Goal: Information Seeking & Learning: Compare options

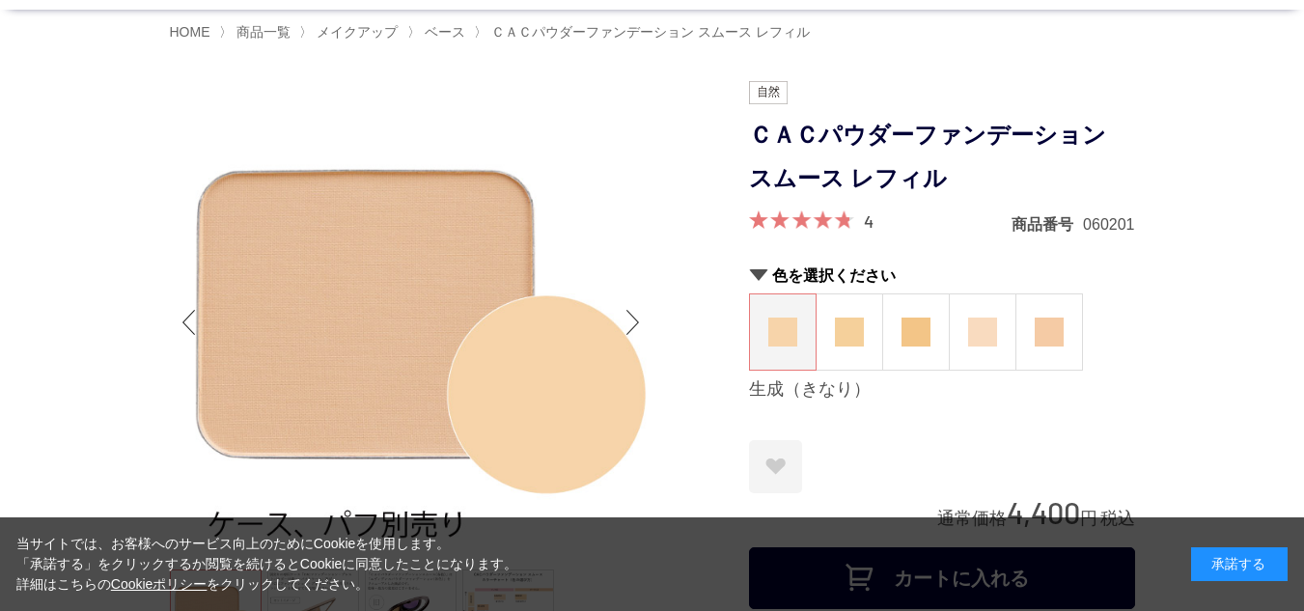
scroll to position [97, 0]
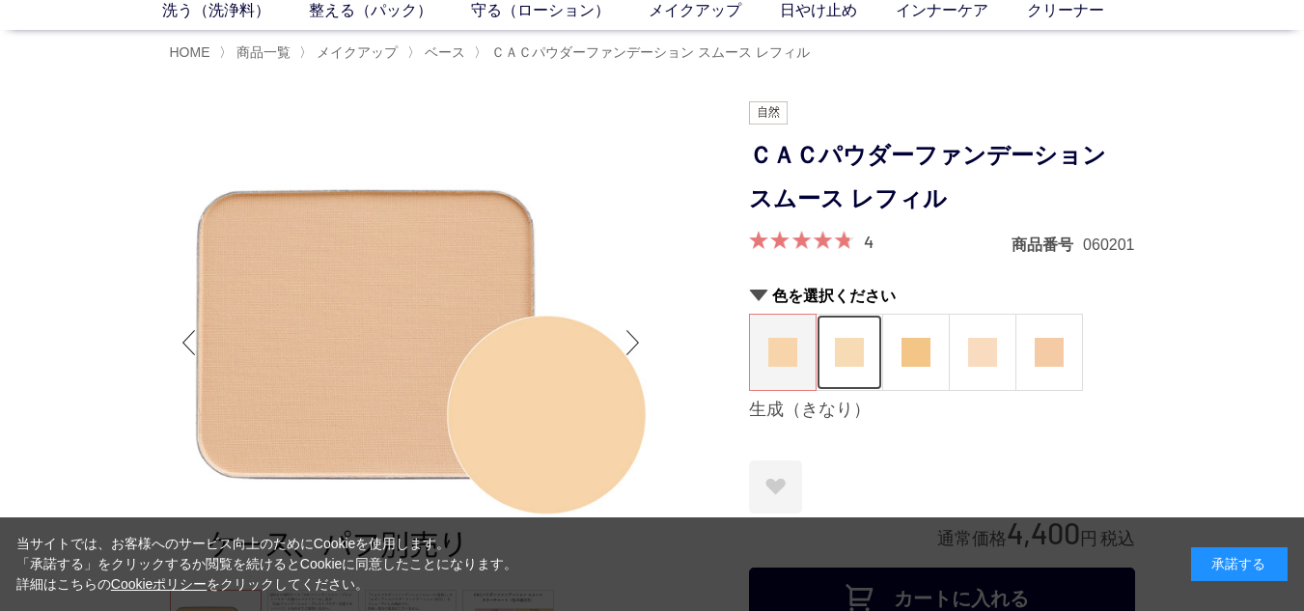
click at [850, 348] on img at bounding box center [849, 352] width 29 height 29
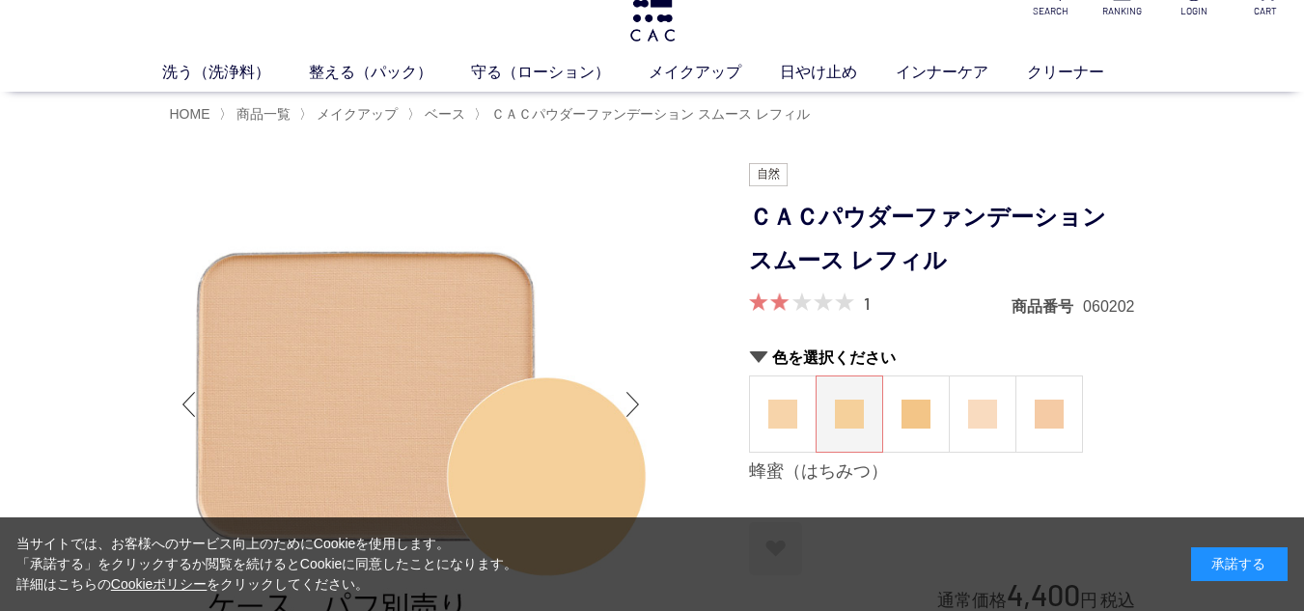
scroll to position [97, 0]
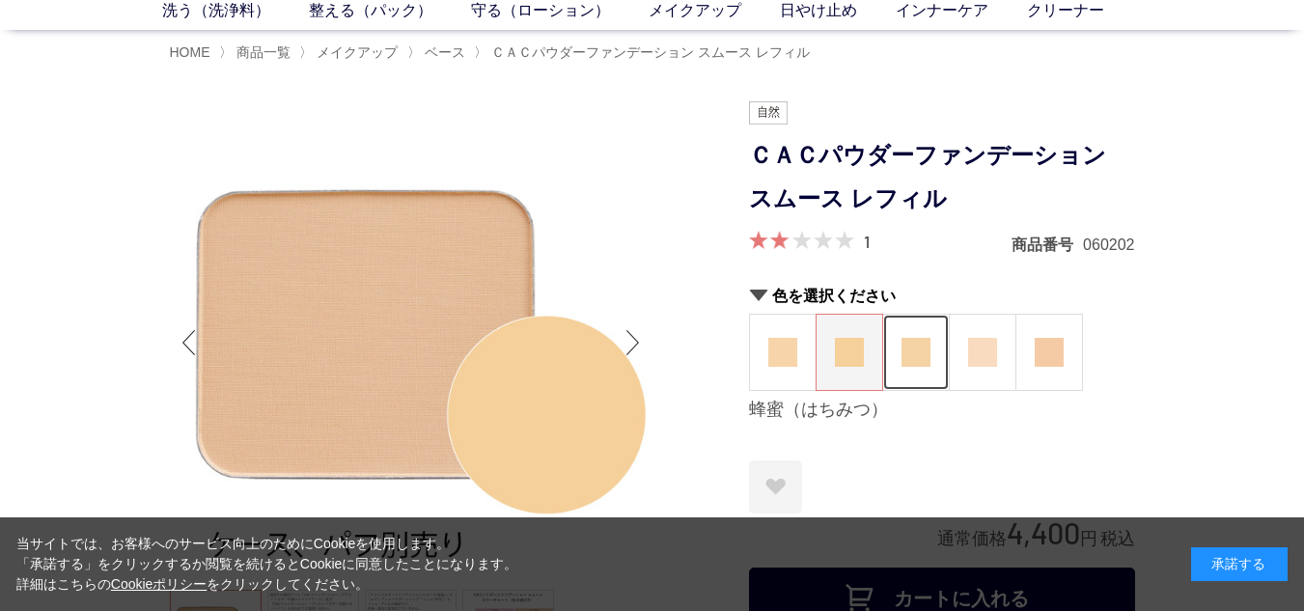
click at [909, 350] on img at bounding box center [916, 352] width 29 height 29
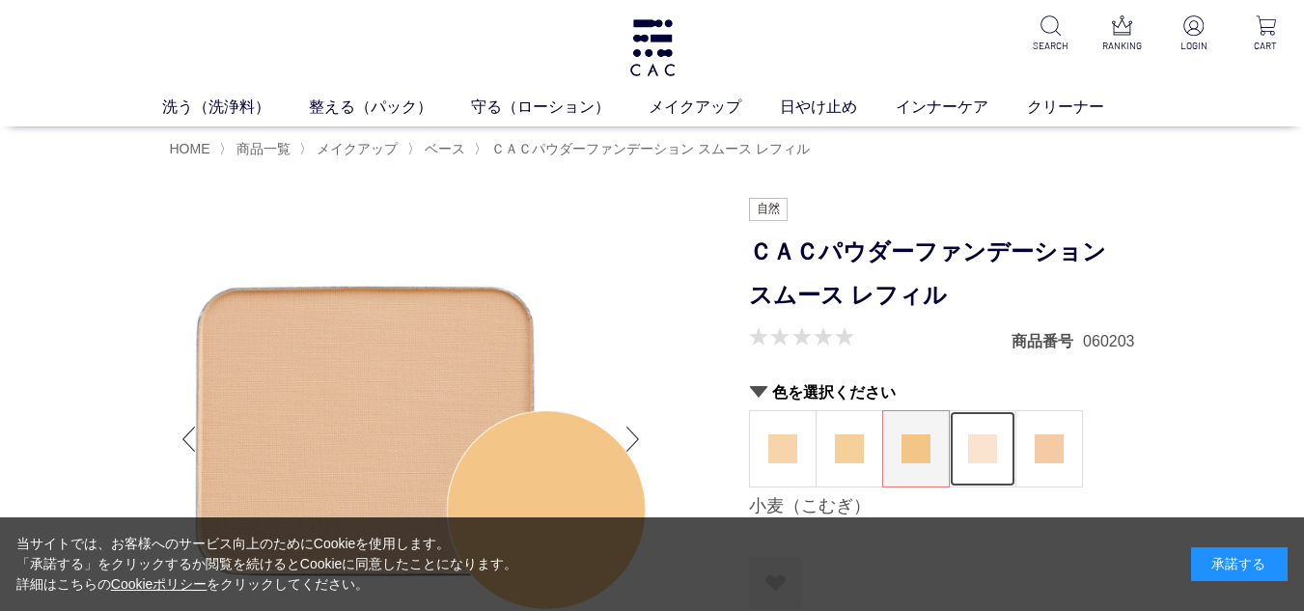
click at [981, 447] on img at bounding box center [982, 448] width 29 height 29
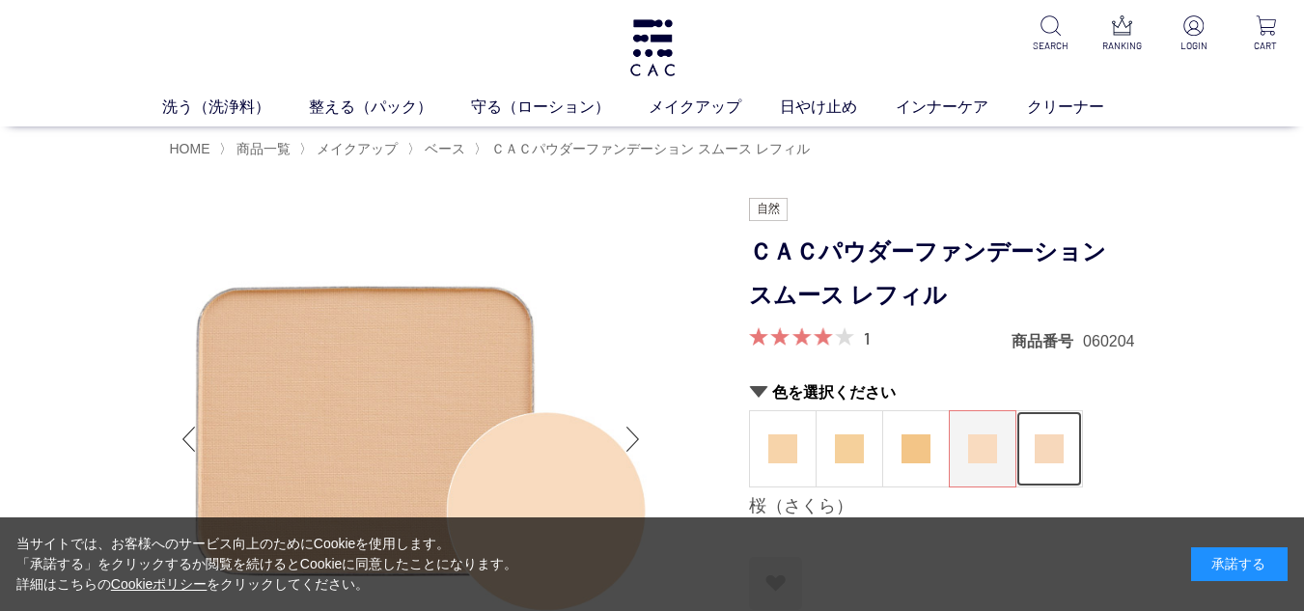
click at [1030, 448] on figure at bounding box center [1050, 448] width 66 height 75
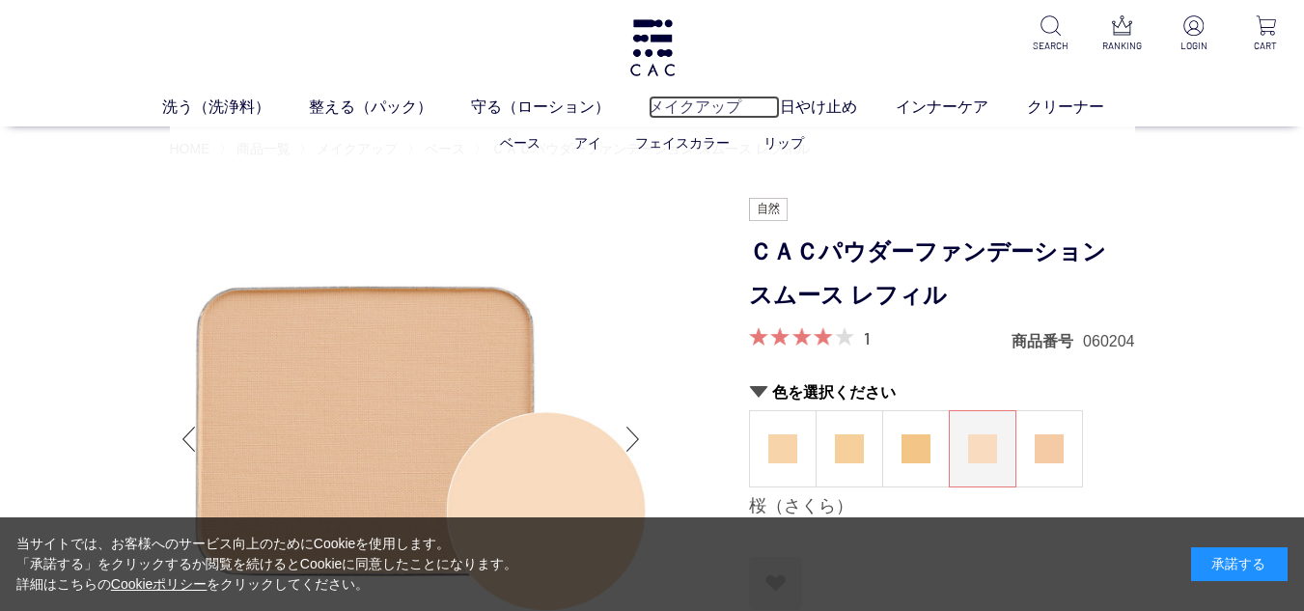
click at [704, 107] on link "メイクアップ" at bounding box center [714, 107] width 131 height 23
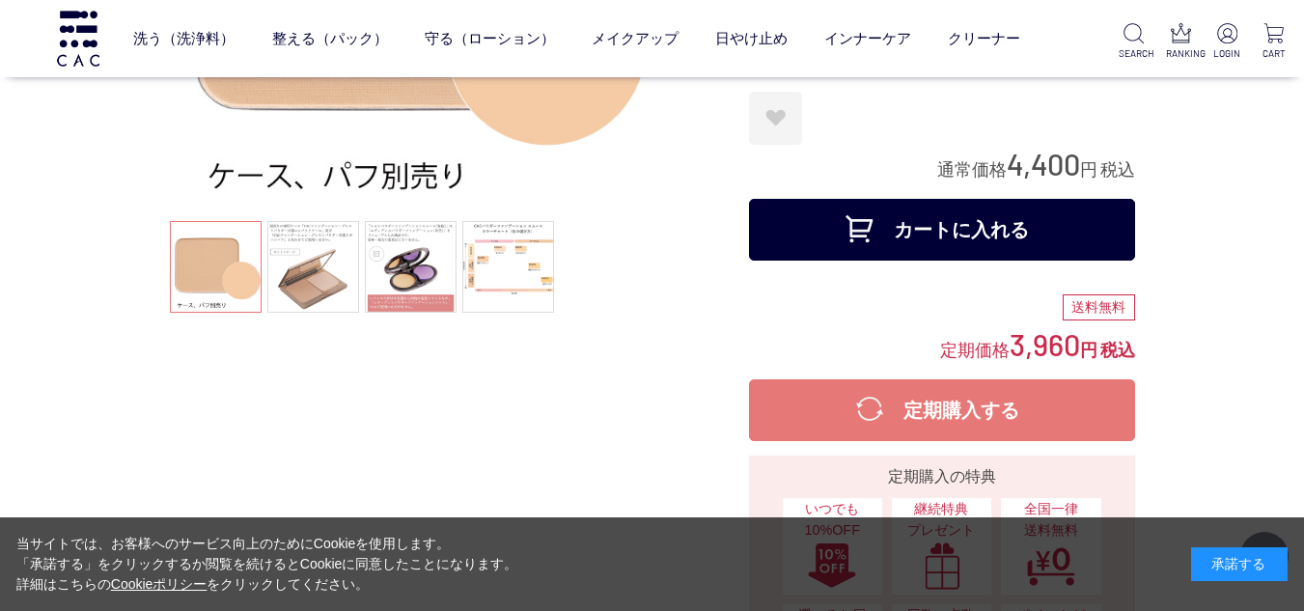
scroll to position [386, 0]
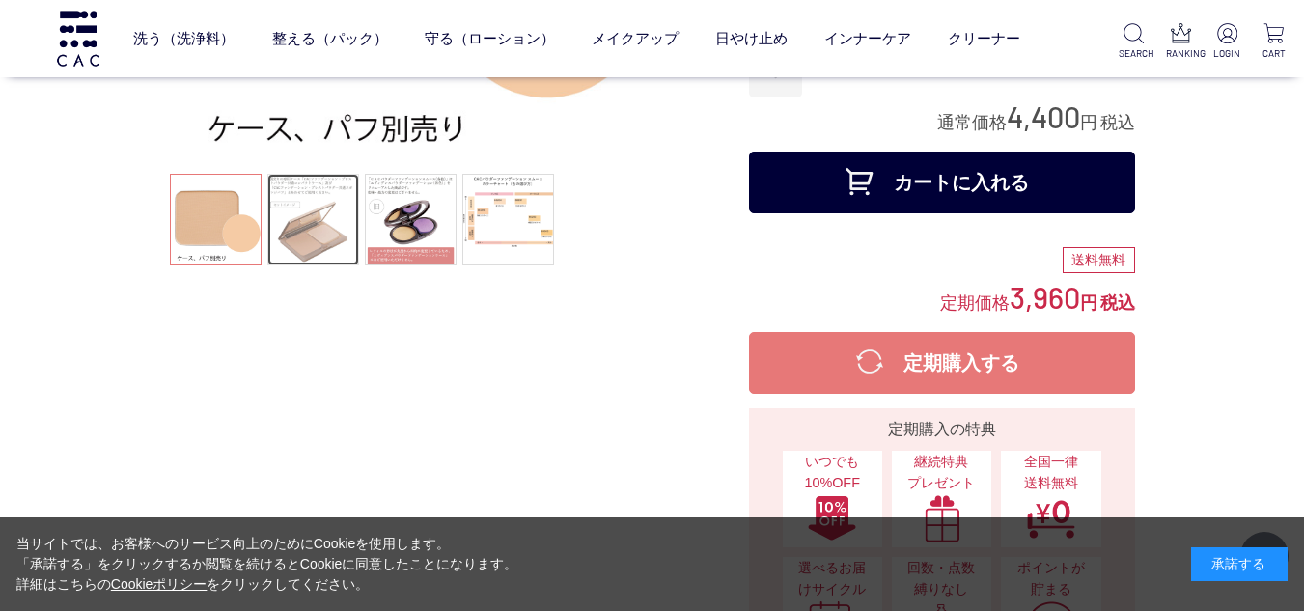
click at [315, 218] on link at bounding box center [313, 220] width 92 height 92
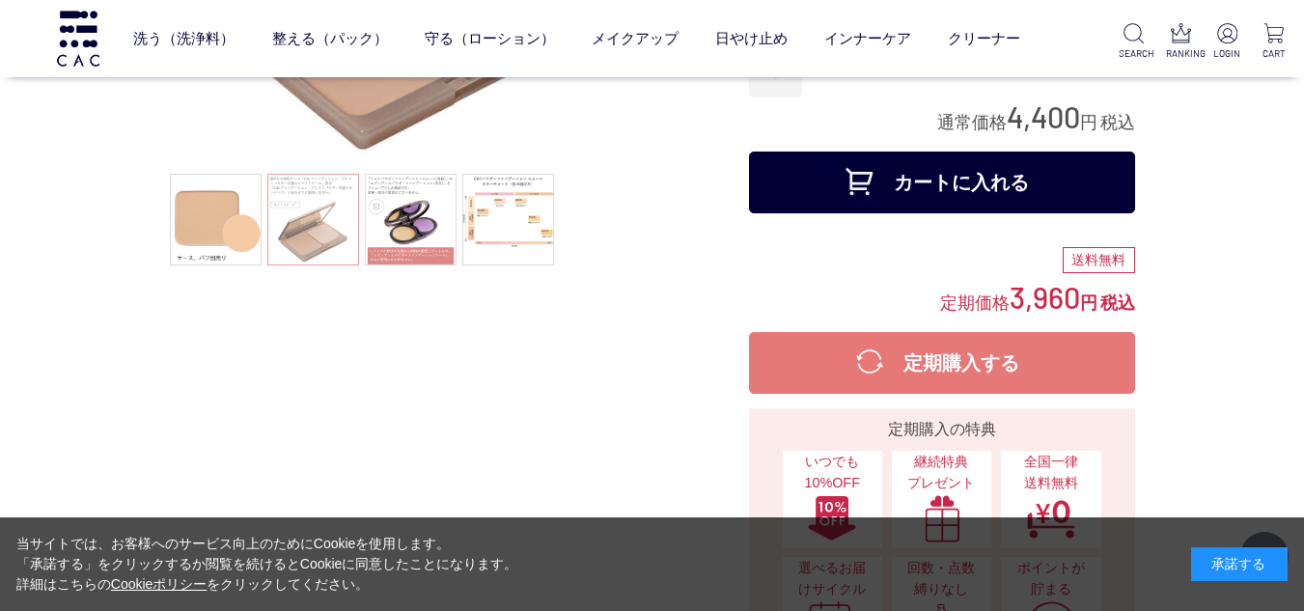
click at [315, 218] on ul at bounding box center [411, 222] width 483 height 97
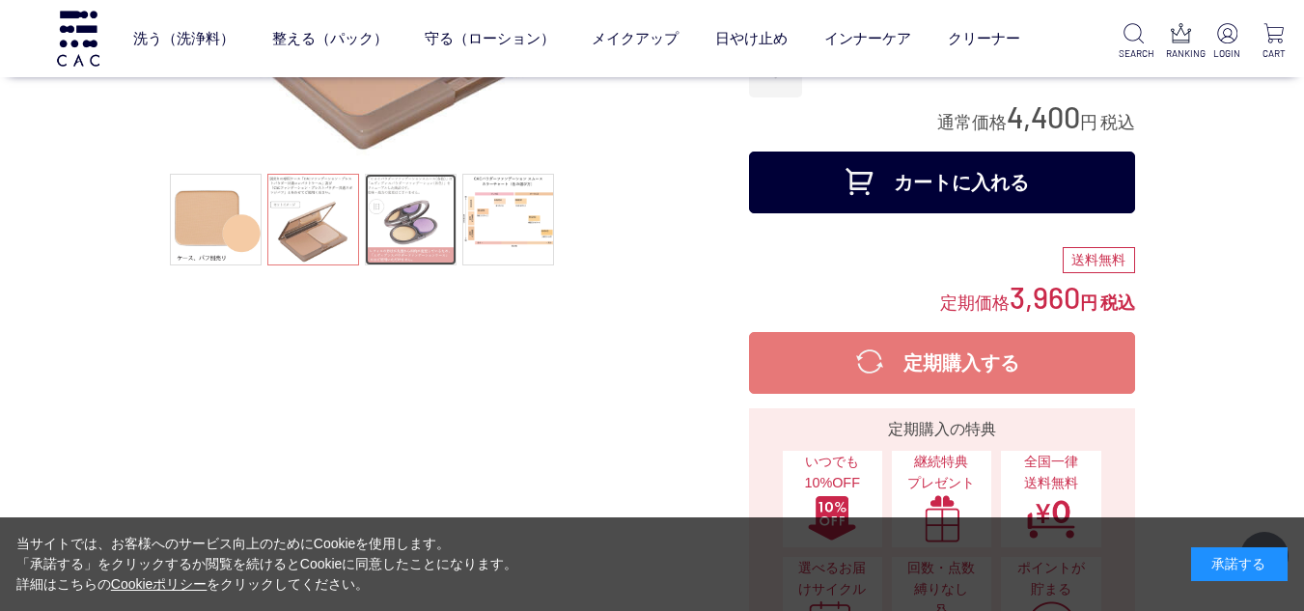
click at [423, 226] on link at bounding box center [411, 220] width 92 height 92
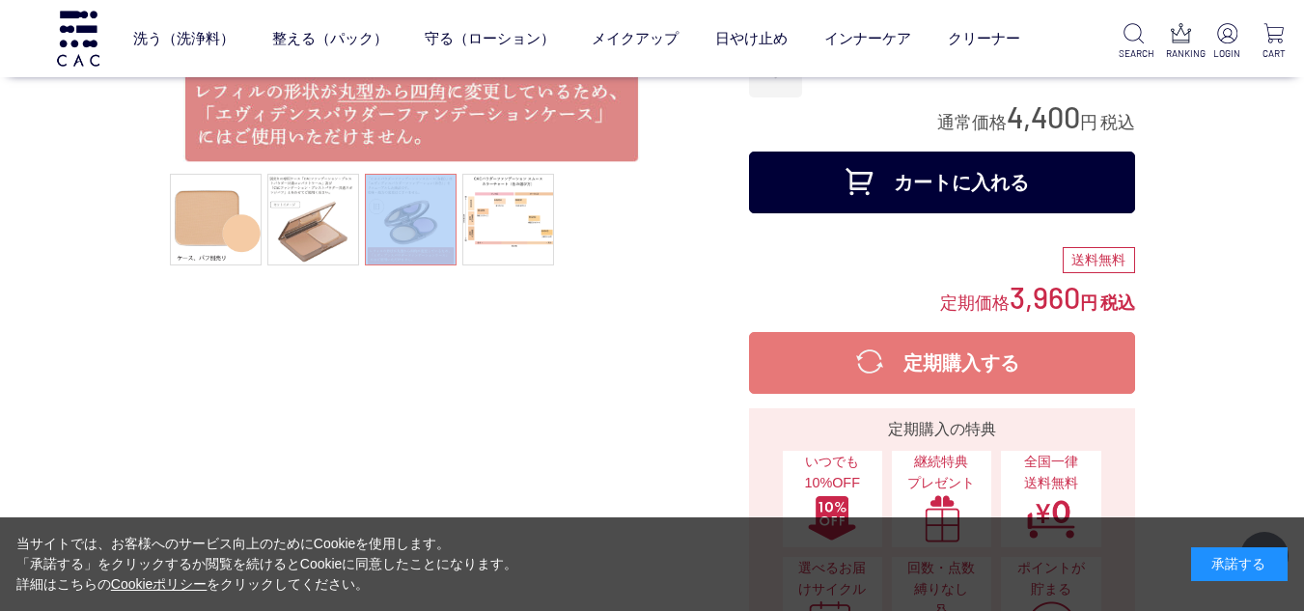
click at [424, 227] on ul at bounding box center [411, 222] width 483 height 97
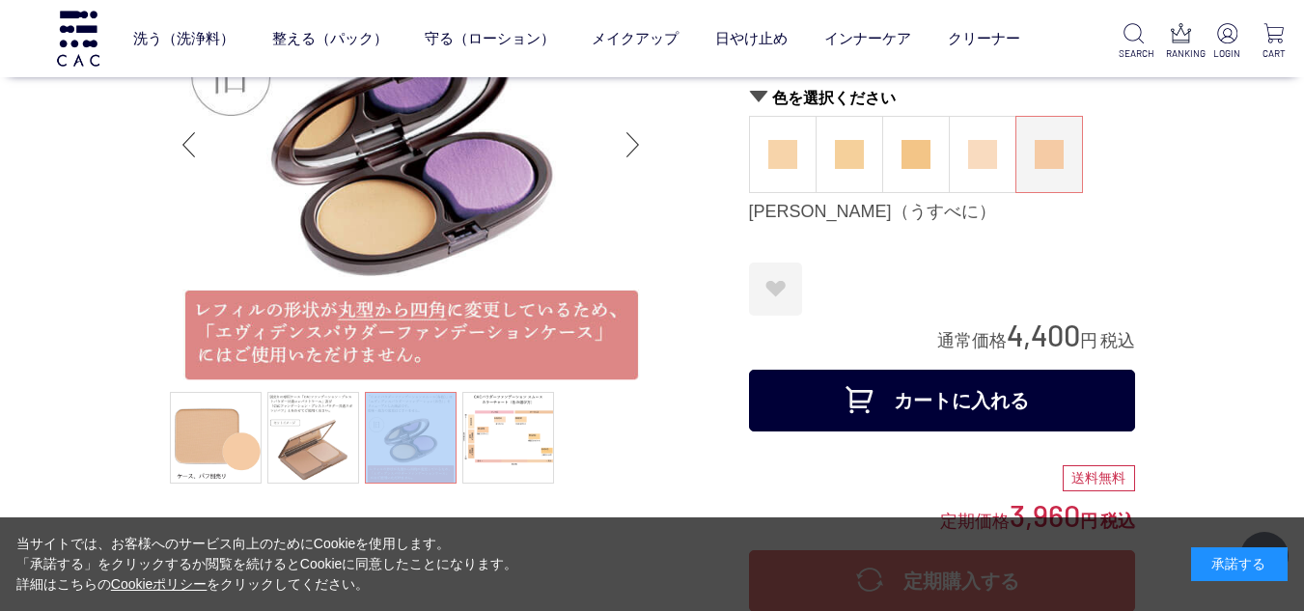
scroll to position [193, 0]
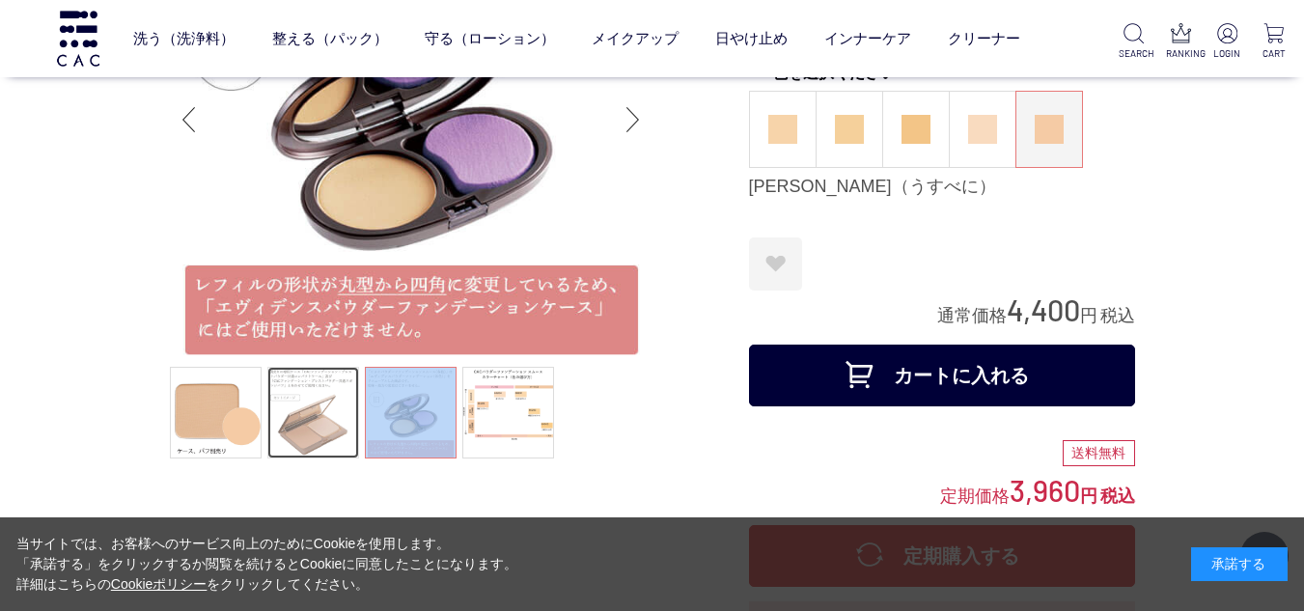
click at [293, 423] on link at bounding box center [313, 413] width 92 height 92
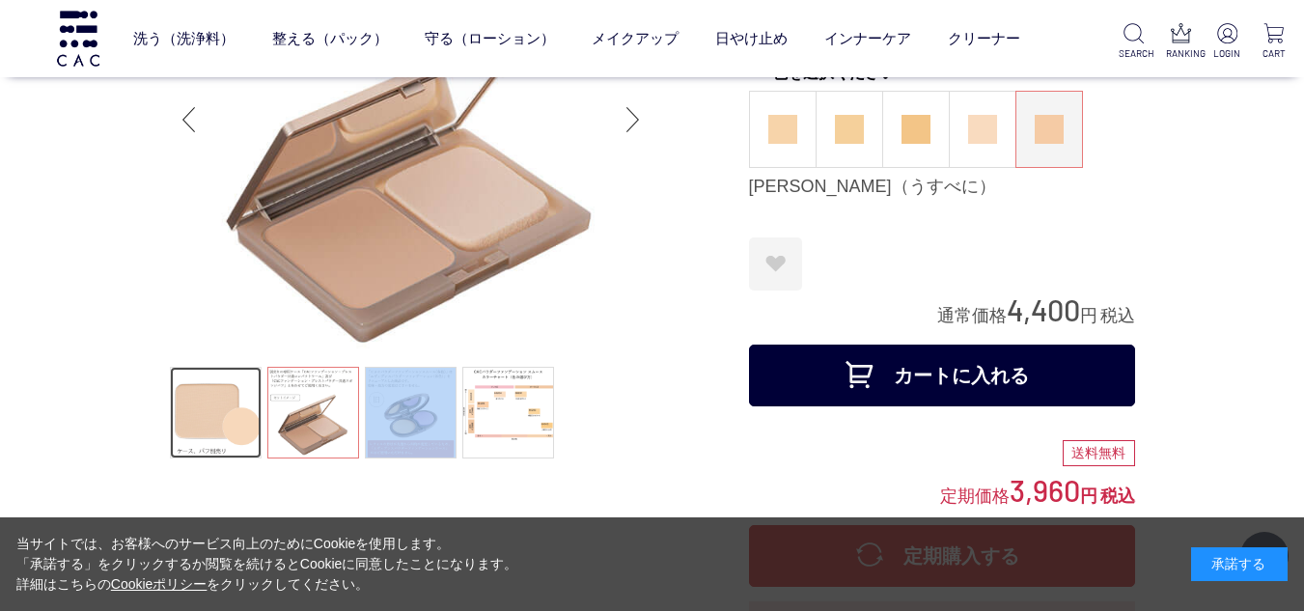
click at [238, 425] on link at bounding box center [216, 413] width 92 height 92
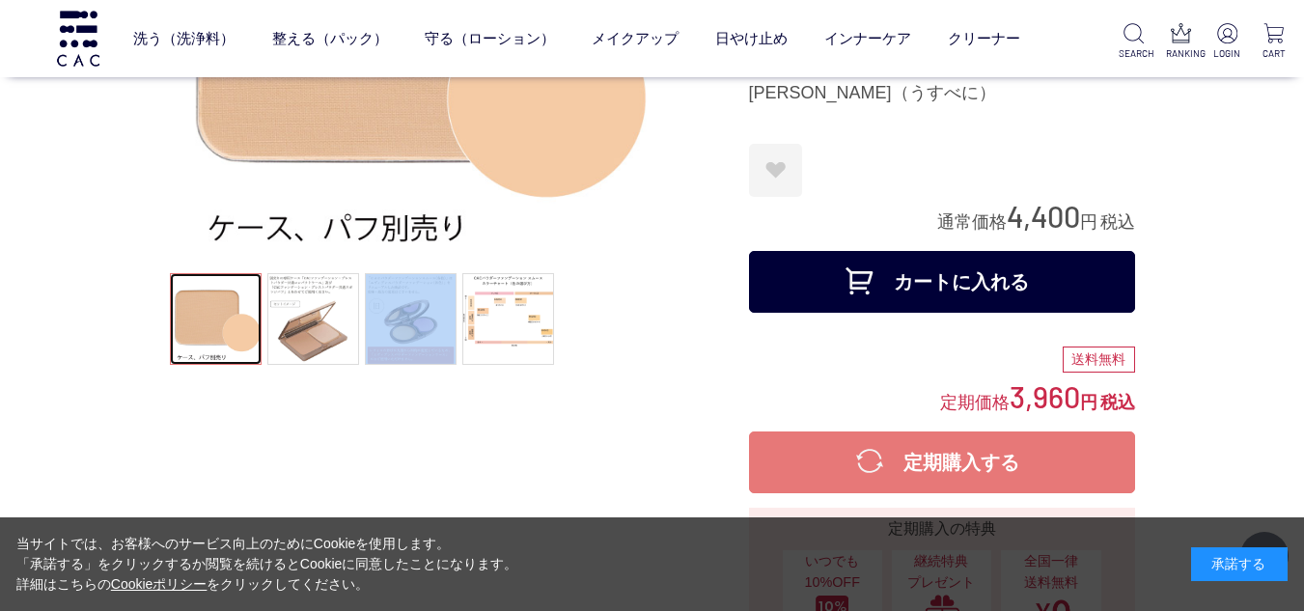
scroll to position [290, 0]
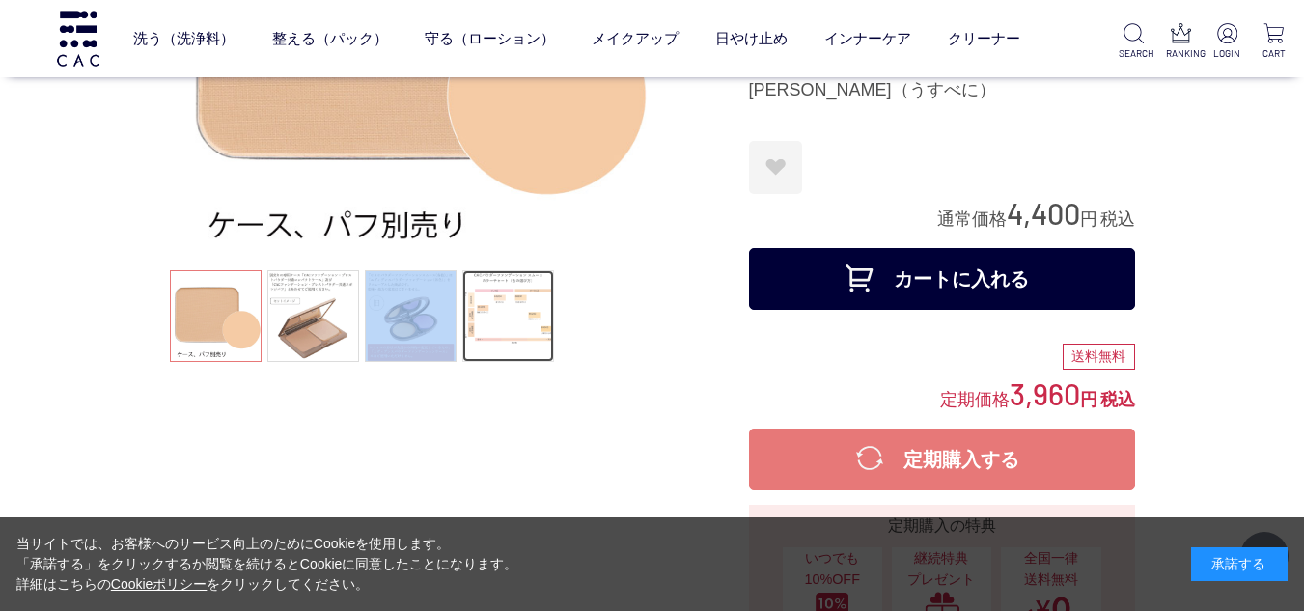
click at [521, 325] on link at bounding box center [508, 316] width 92 height 92
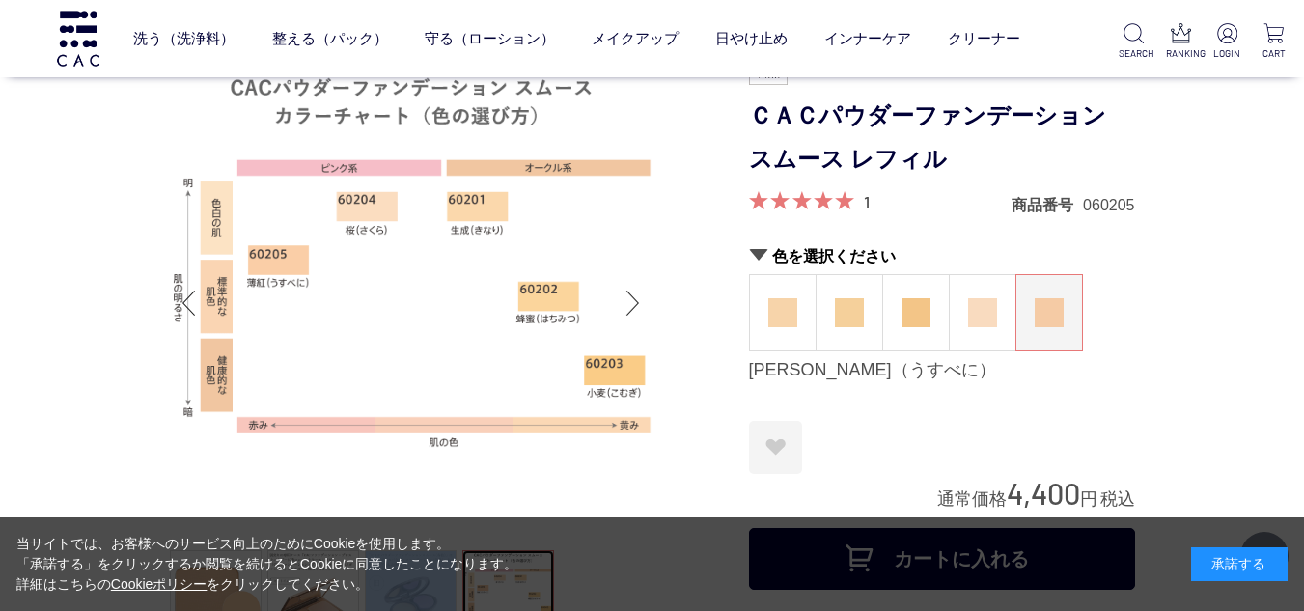
scroll to position [0, 0]
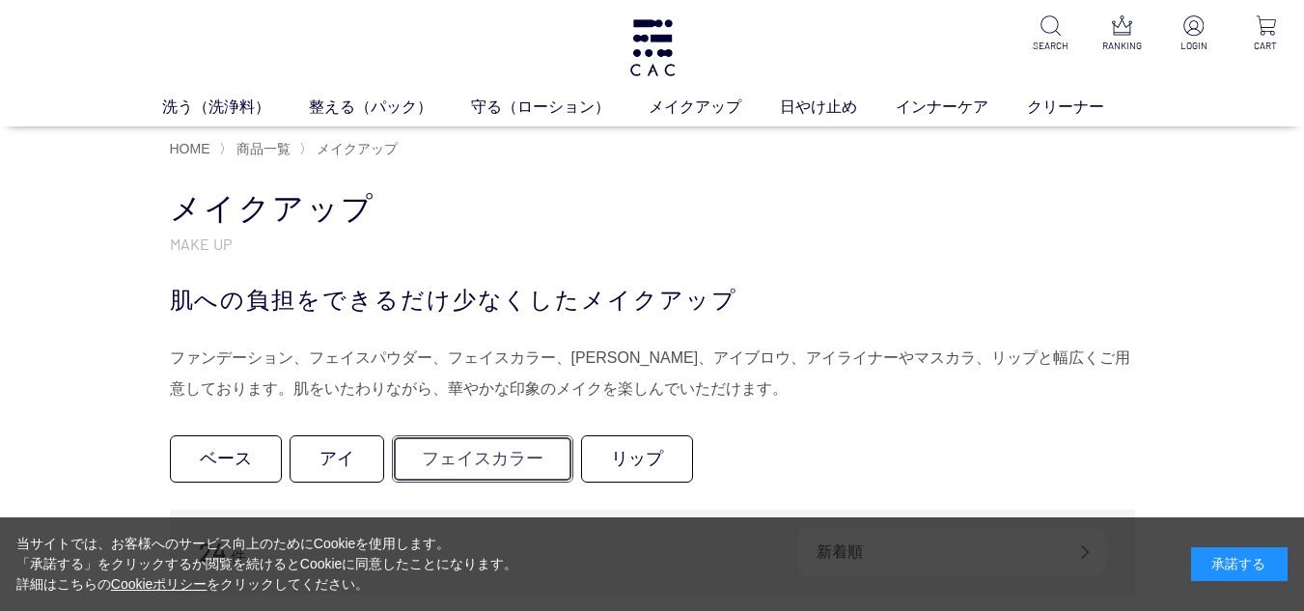
click at [427, 454] on link "フェイスカラー" at bounding box center [483, 458] width 182 height 47
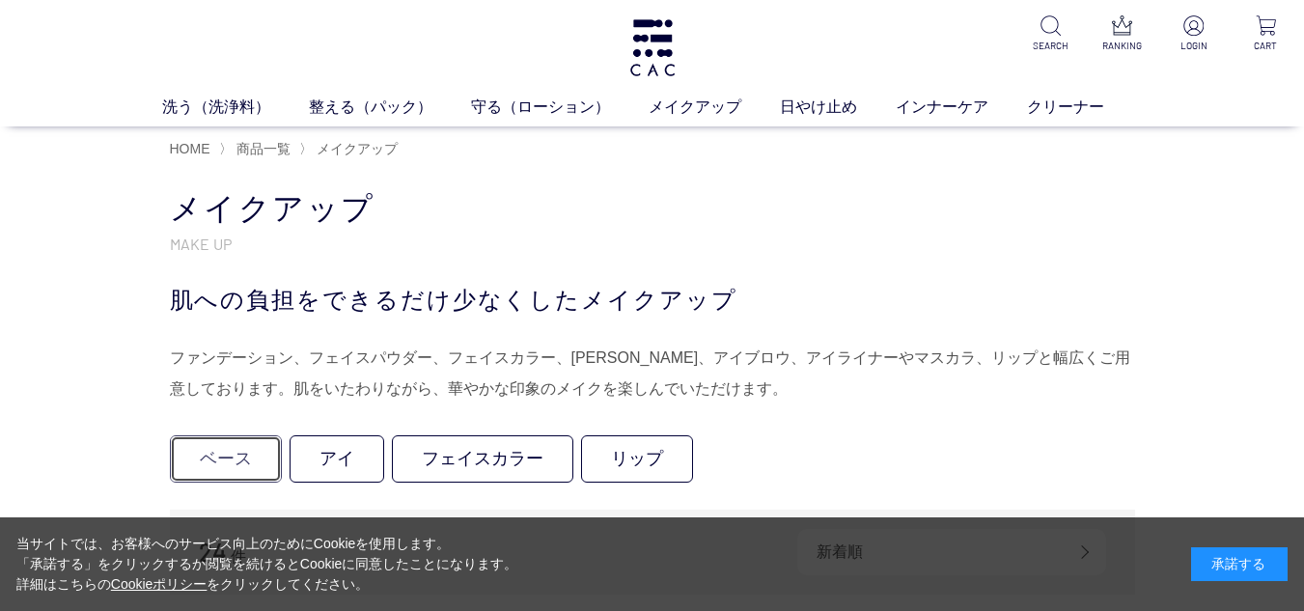
click at [228, 451] on link "ベース" at bounding box center [226, 458] width 112 height 47
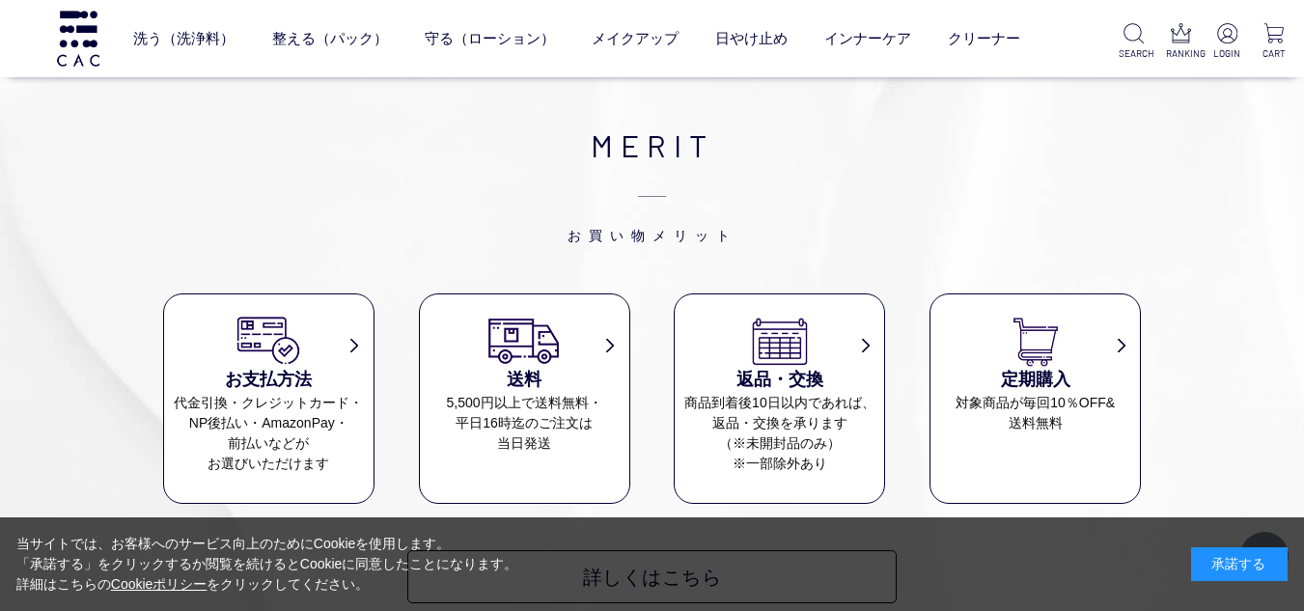
scroll to position [965, 0]
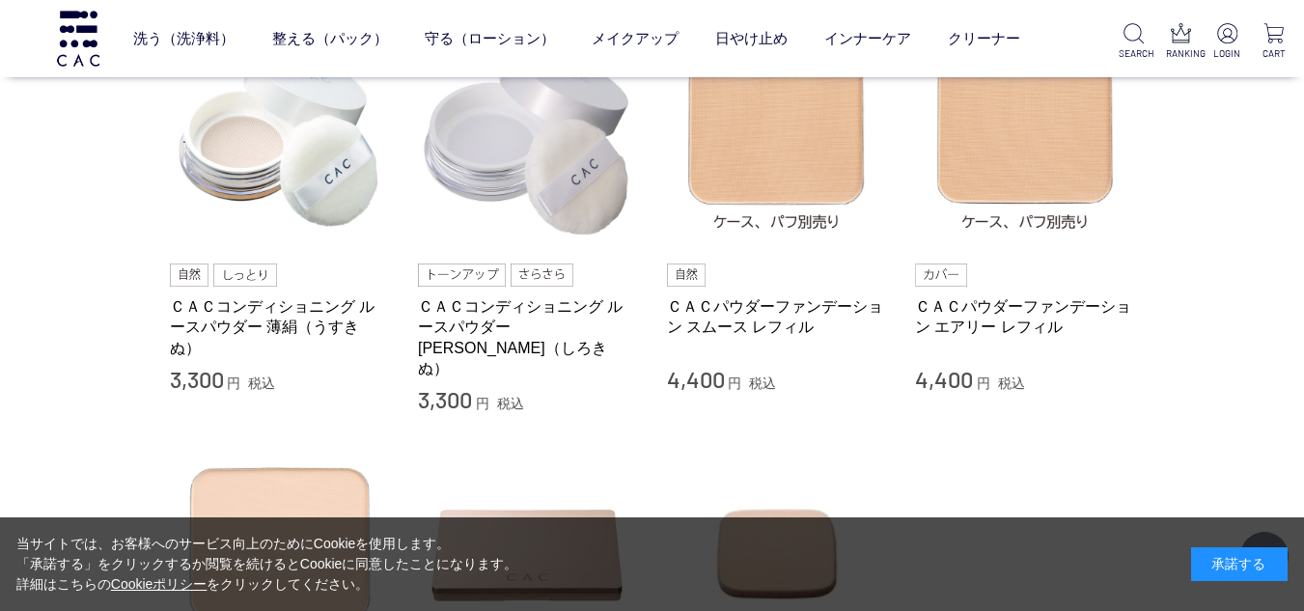
scroll to position [193, 0]
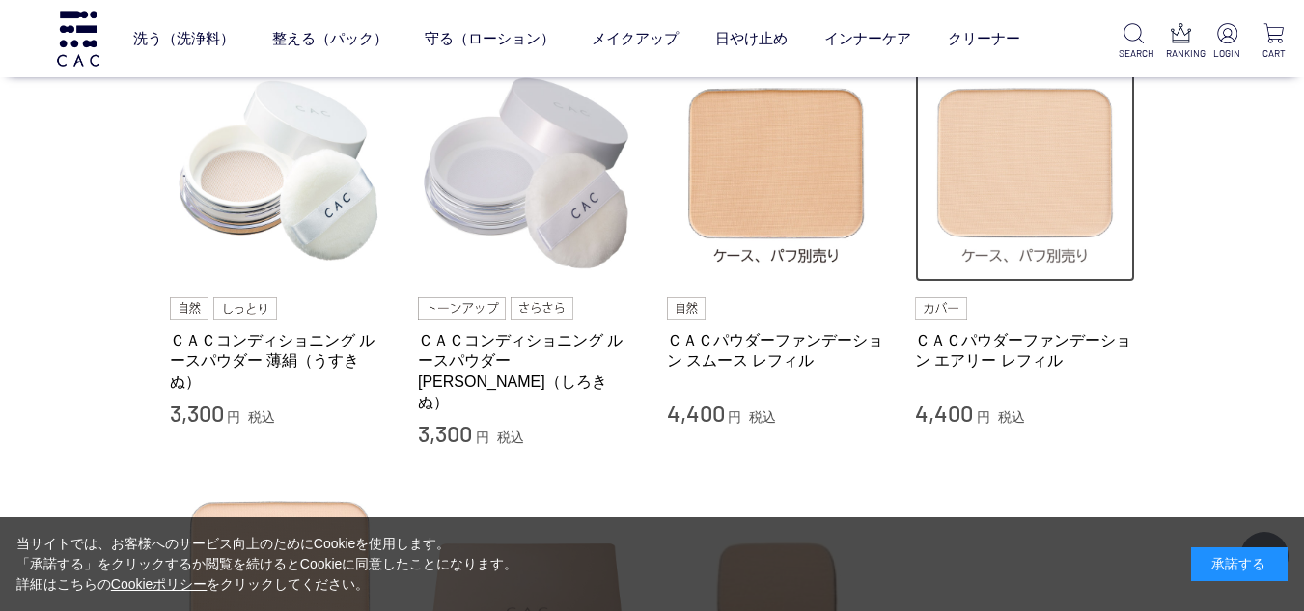
click at [1020, 154] on img at bounding box center [1025, 173] width 220 height 220
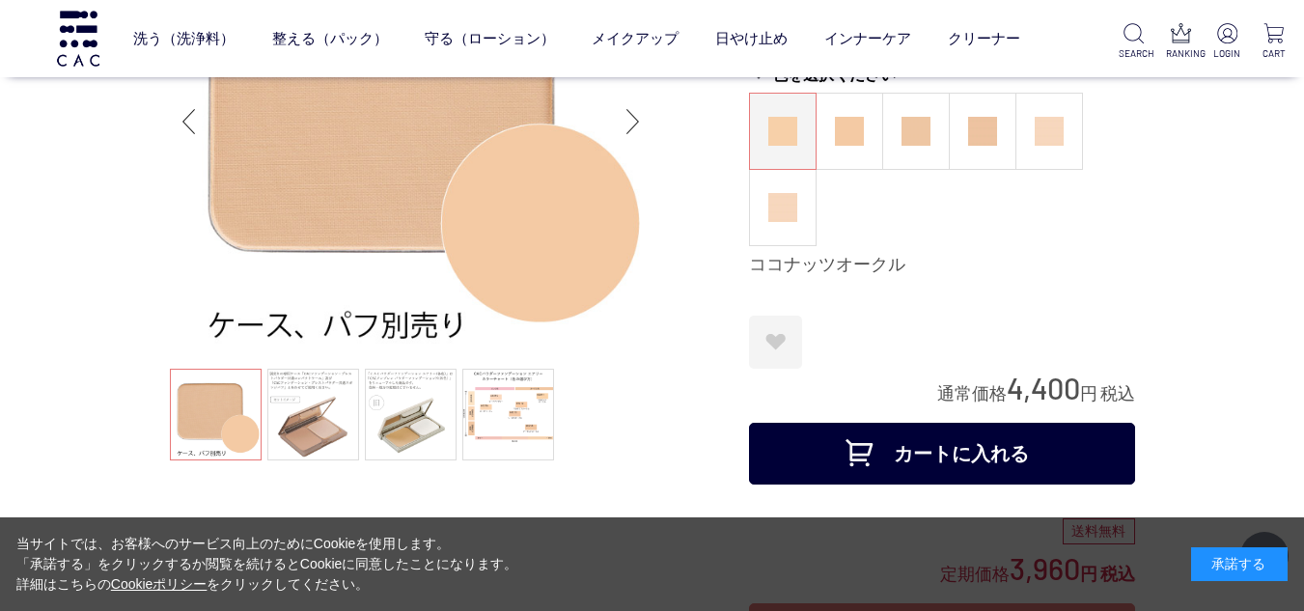
scroll to position [193, 0]
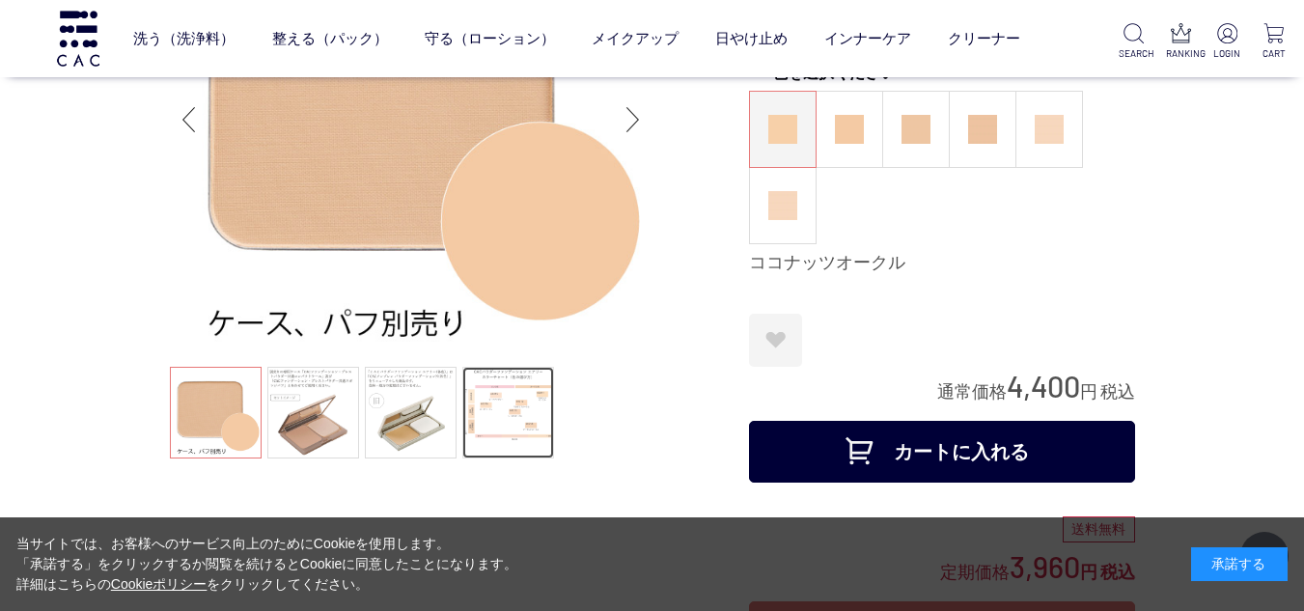
click at [504, 412] on link at bounding box center [508, 413] width 92 height 92
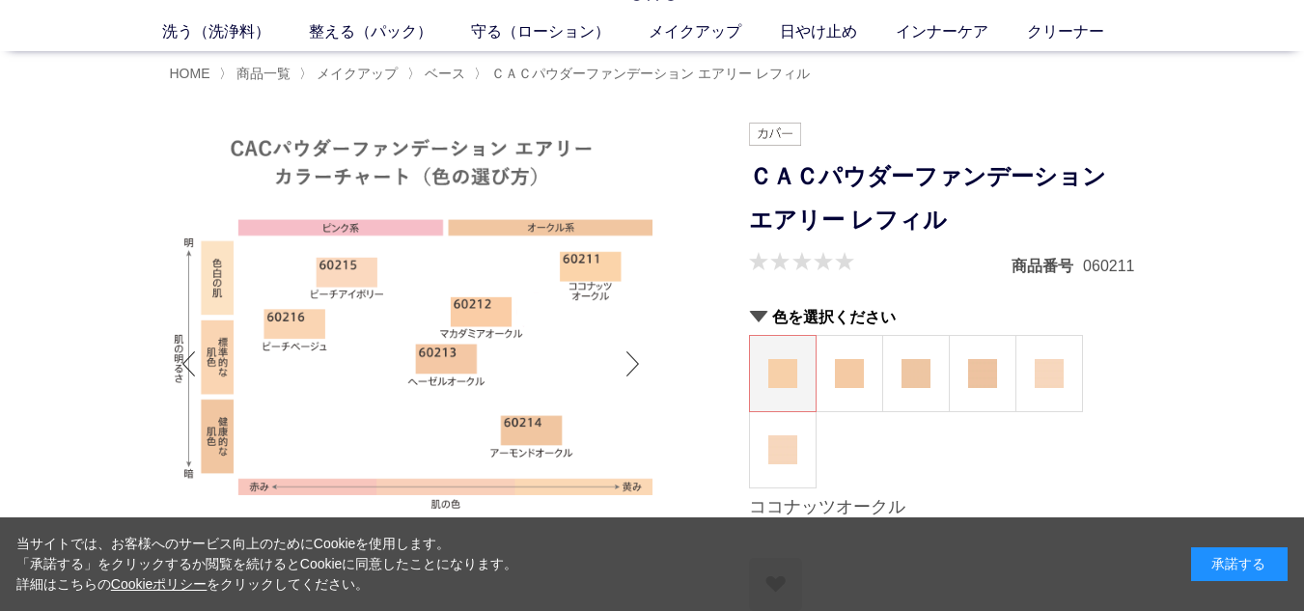
scroll to position [97, 0]
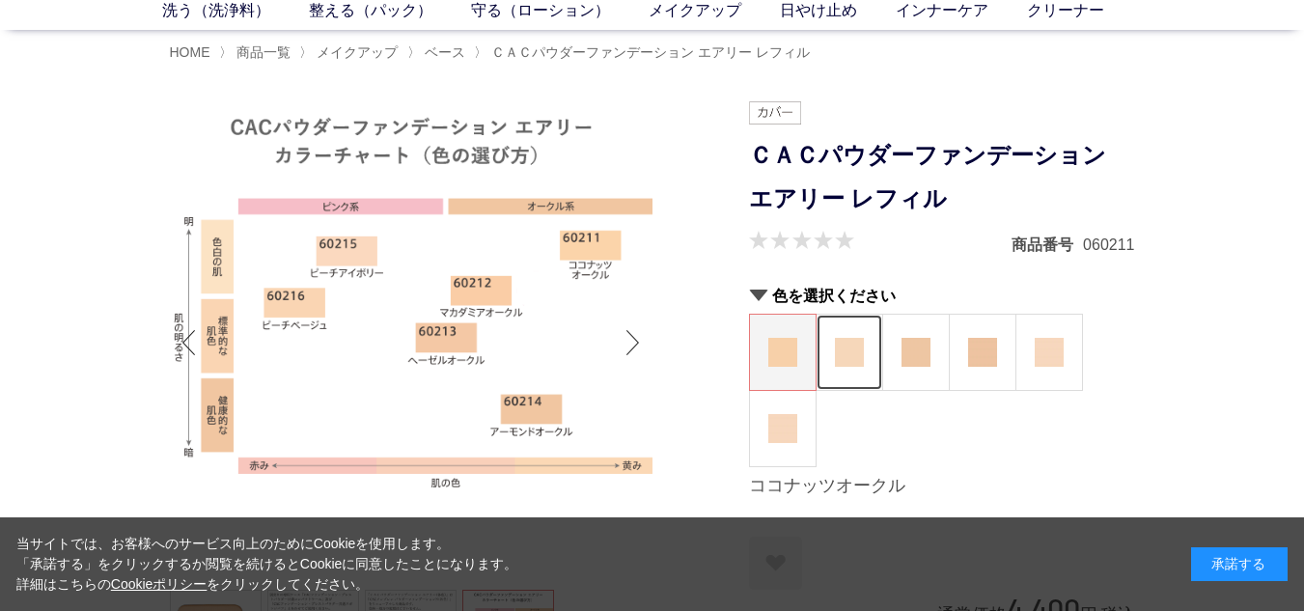
click at [832, 347] on figure at bounding box center [850, 352] width 66 height 75
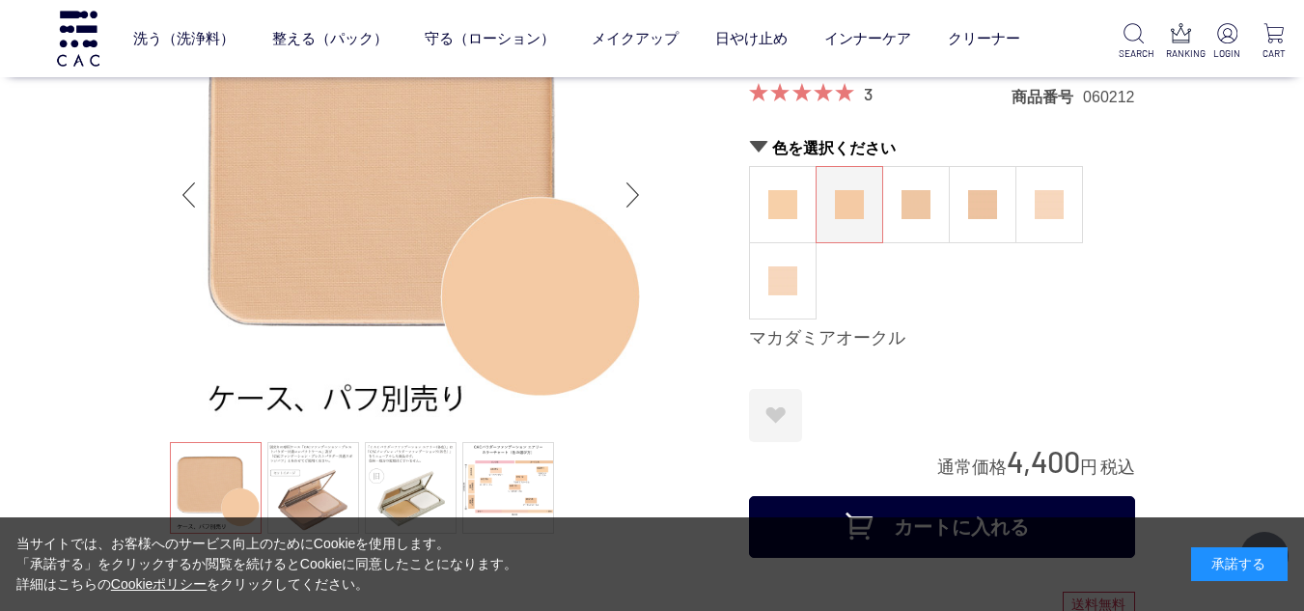
scroll to position [97, 0]
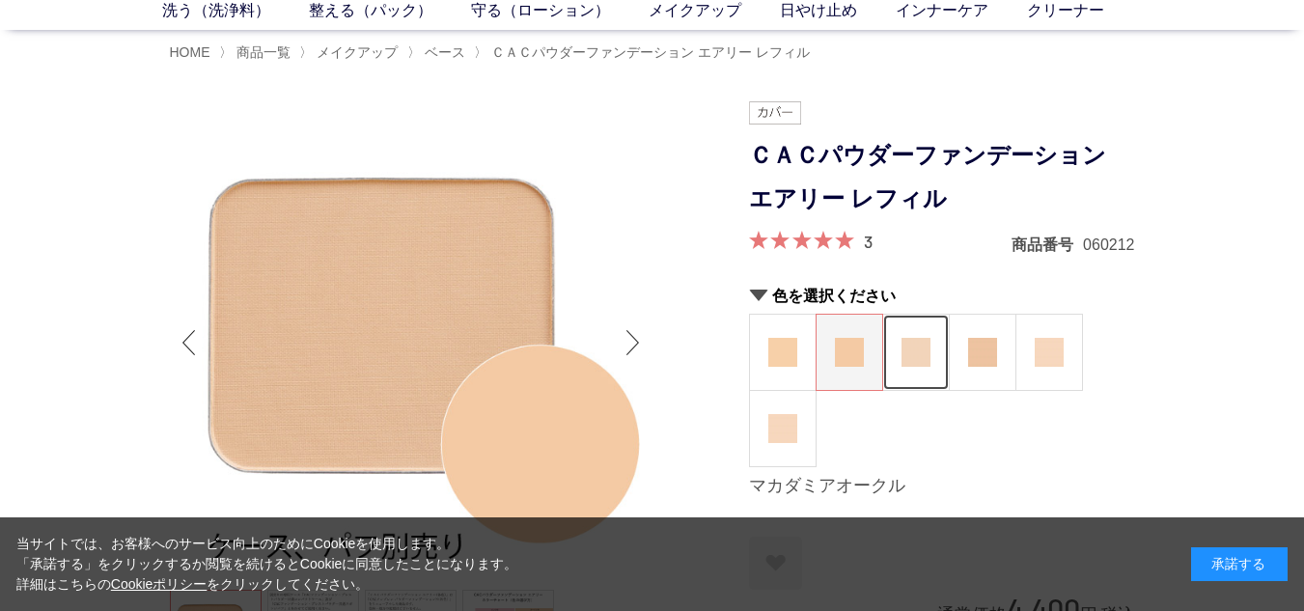
click at [922, 361] on img at bounding box center [916, 352] width 29 height 29
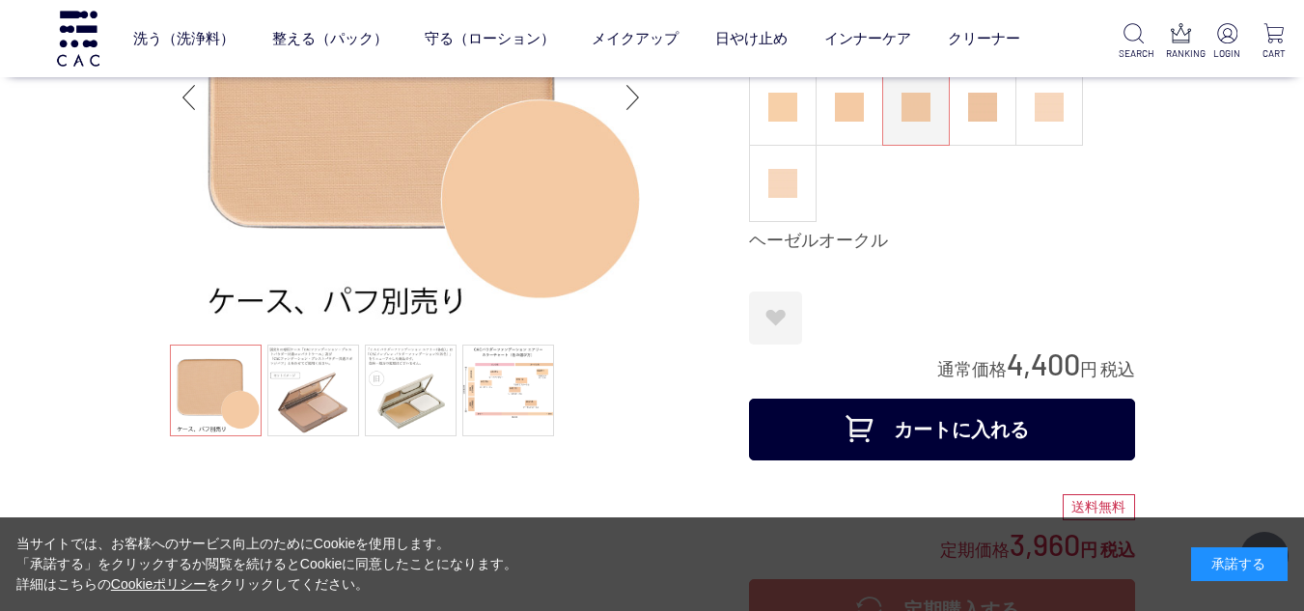
scroll to position [193, 0]
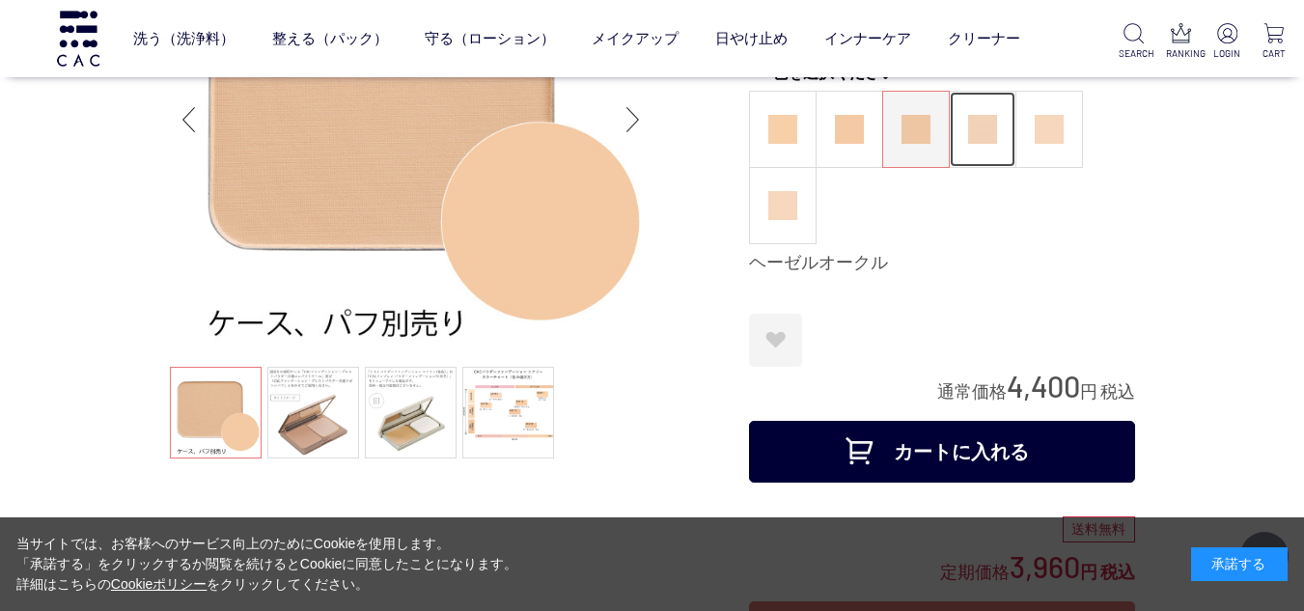
click at [989, 133] on img at bounding box center [982, 129] width 29 height 29
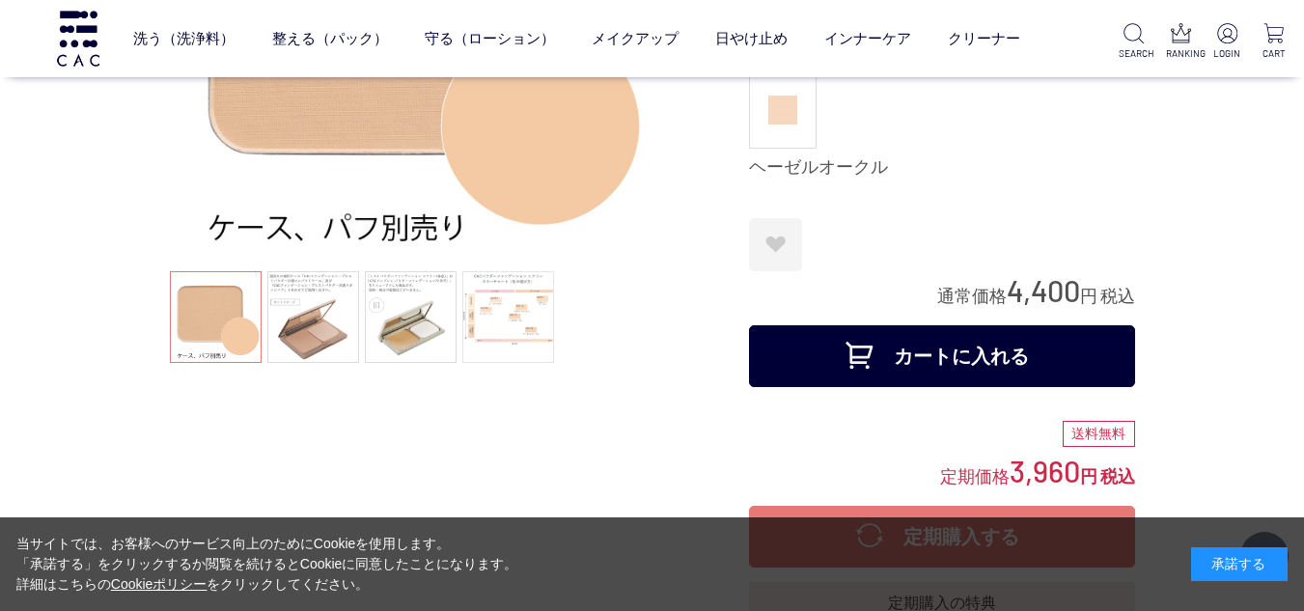
scroll to position [290, 0]
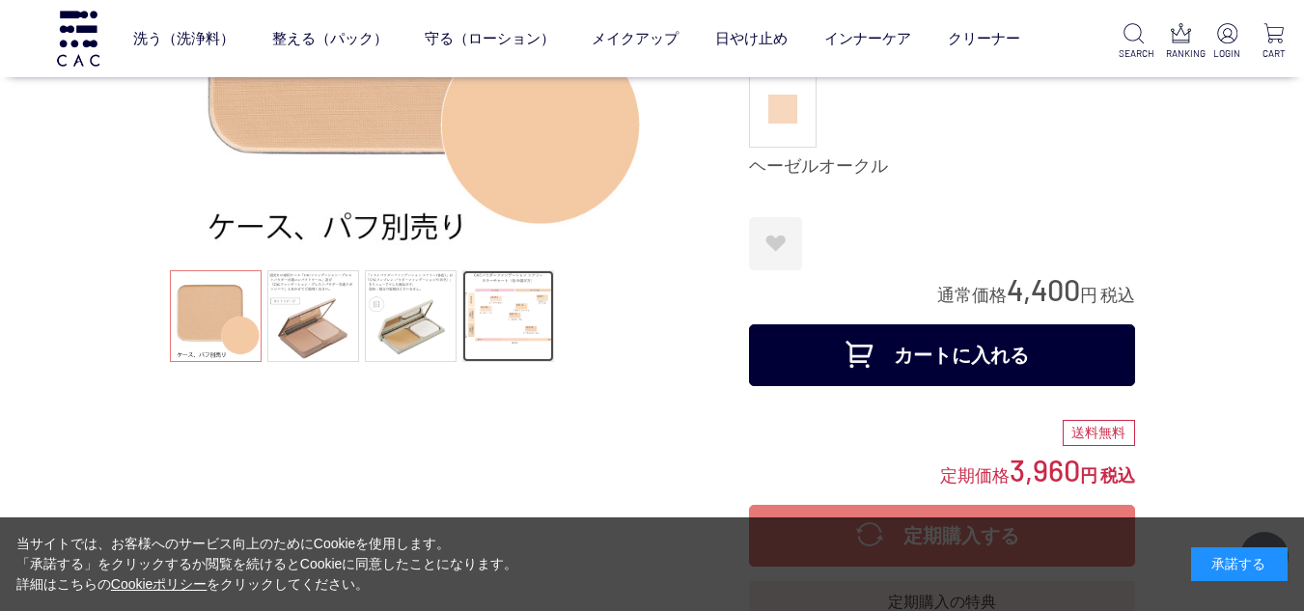
click at [494, 327] on link at bounding box center [508, 316] width 92 height 92
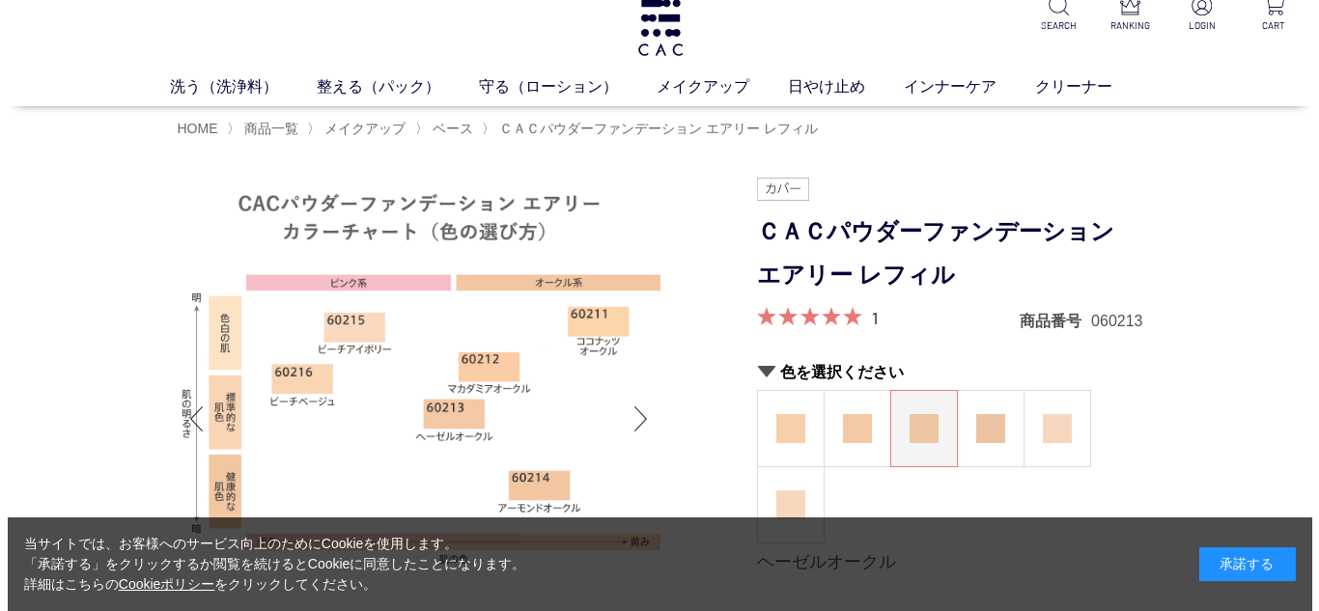
scroll to position [0, 0]
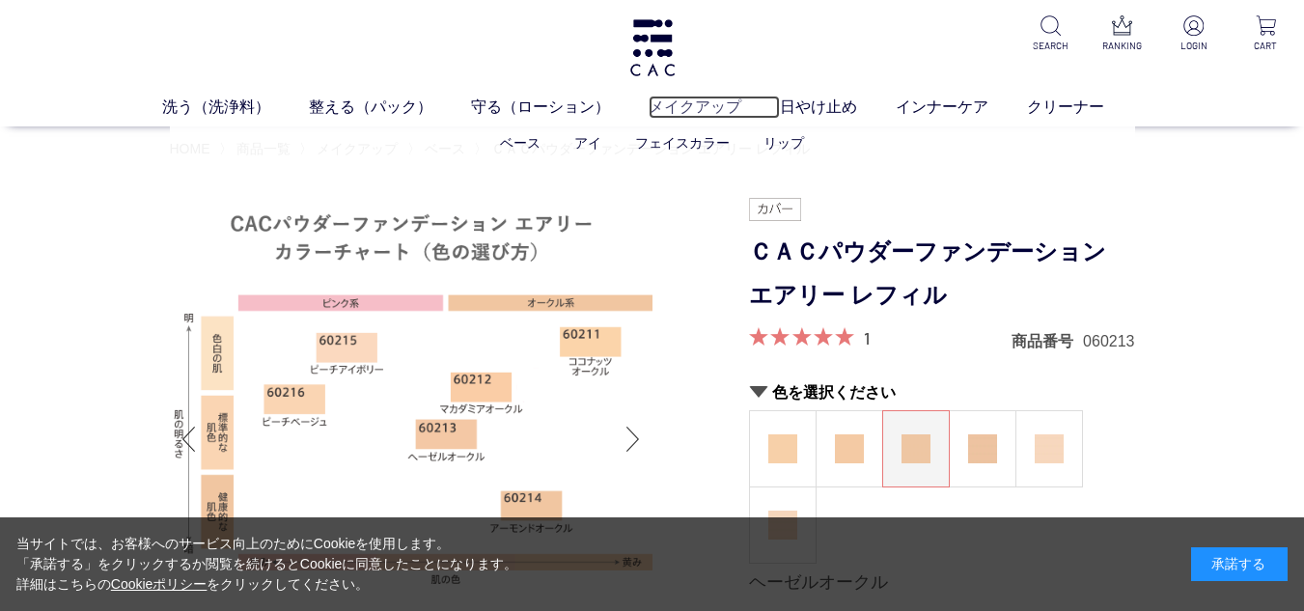
click at [690, 112] on link "メイクアップ" at bounding box center [714, 107] width 131 height 23
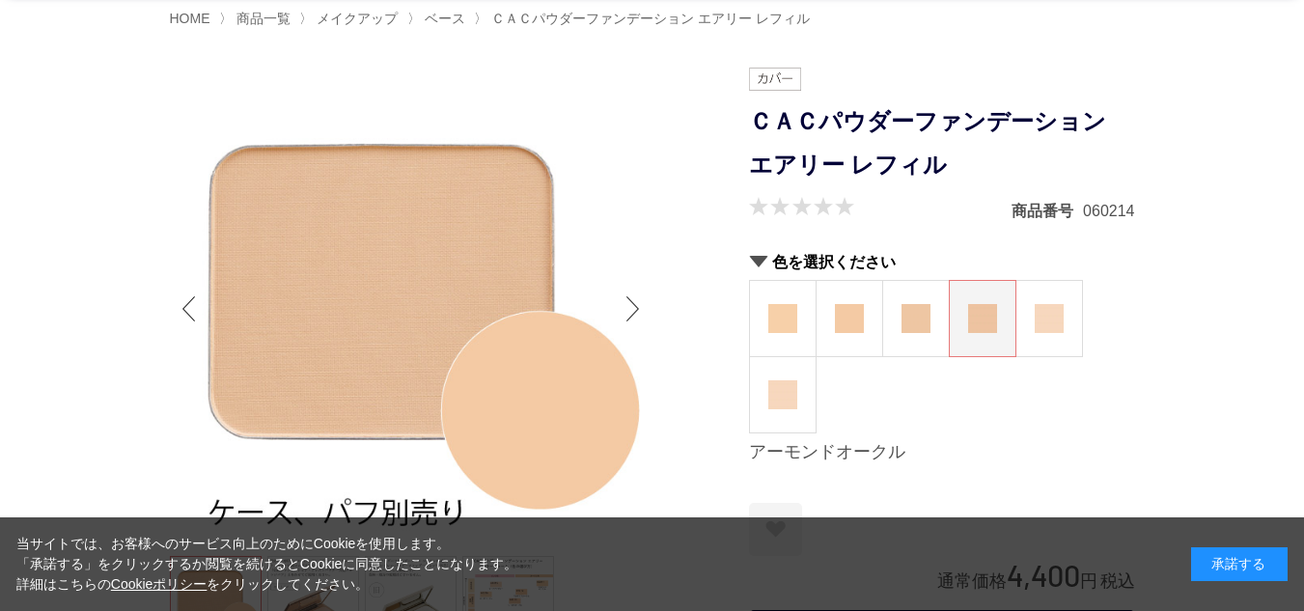
scroll to position [97, 0]
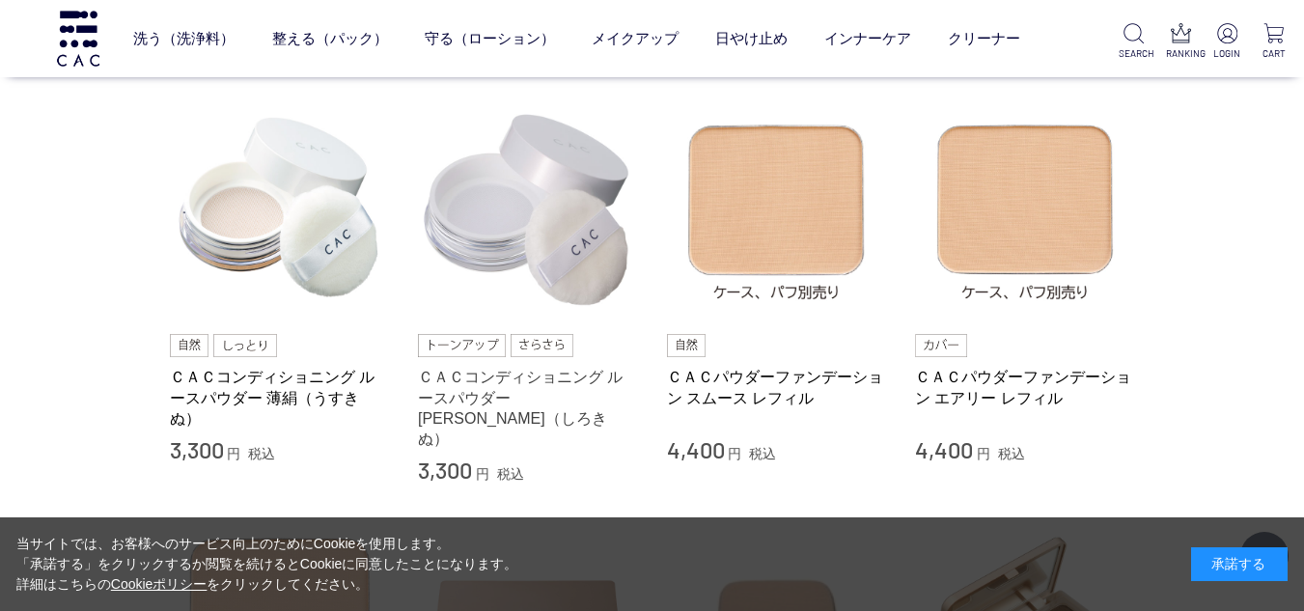
scroll to position [386, 0]
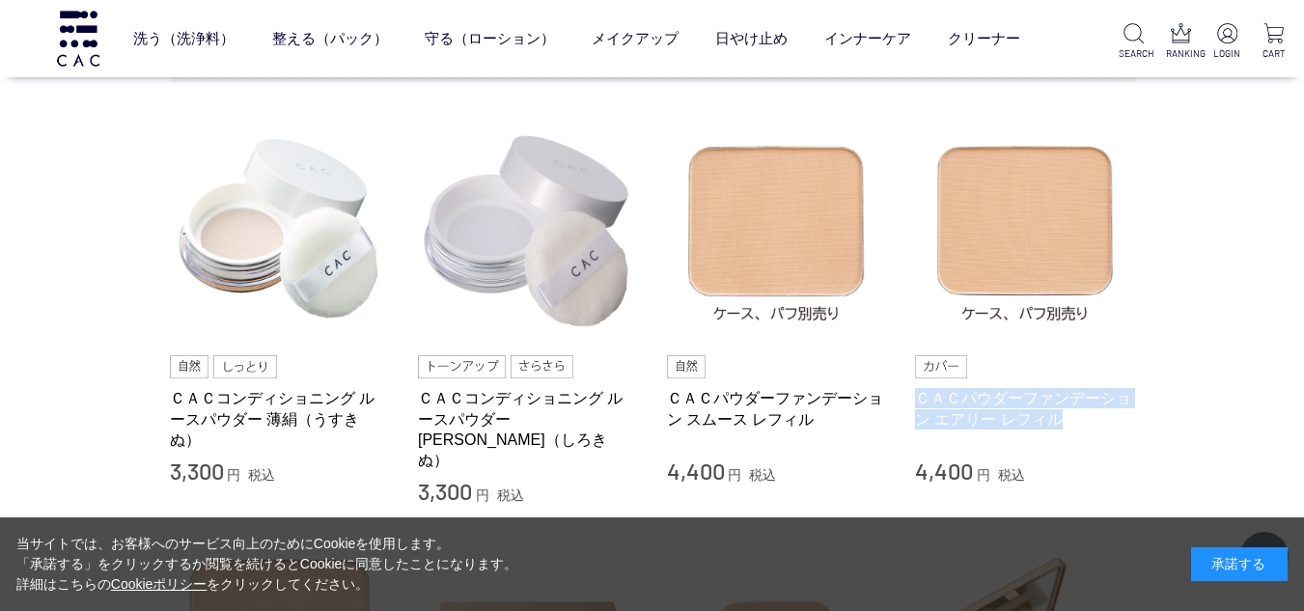
drag, startPoint x: 914, startPoint y: 392, endPoint x: 1133, endPoint y: 416, distance: 220.5
click at [1133, 416] on li "ＣＡＣコンディショニング ルースパウダー [PERSON_NAME]（うすきぬ） 3,300 円 税込 ＣＡＣコンディショニング ルースパウダー [PERSO…" at bounding box center [652, 314] width 965 height 386
copy link "ＣＡＣパウダーファンデーション エアリー レフィル"
